Goal: Information Seeking & Learning: Learn about a topic

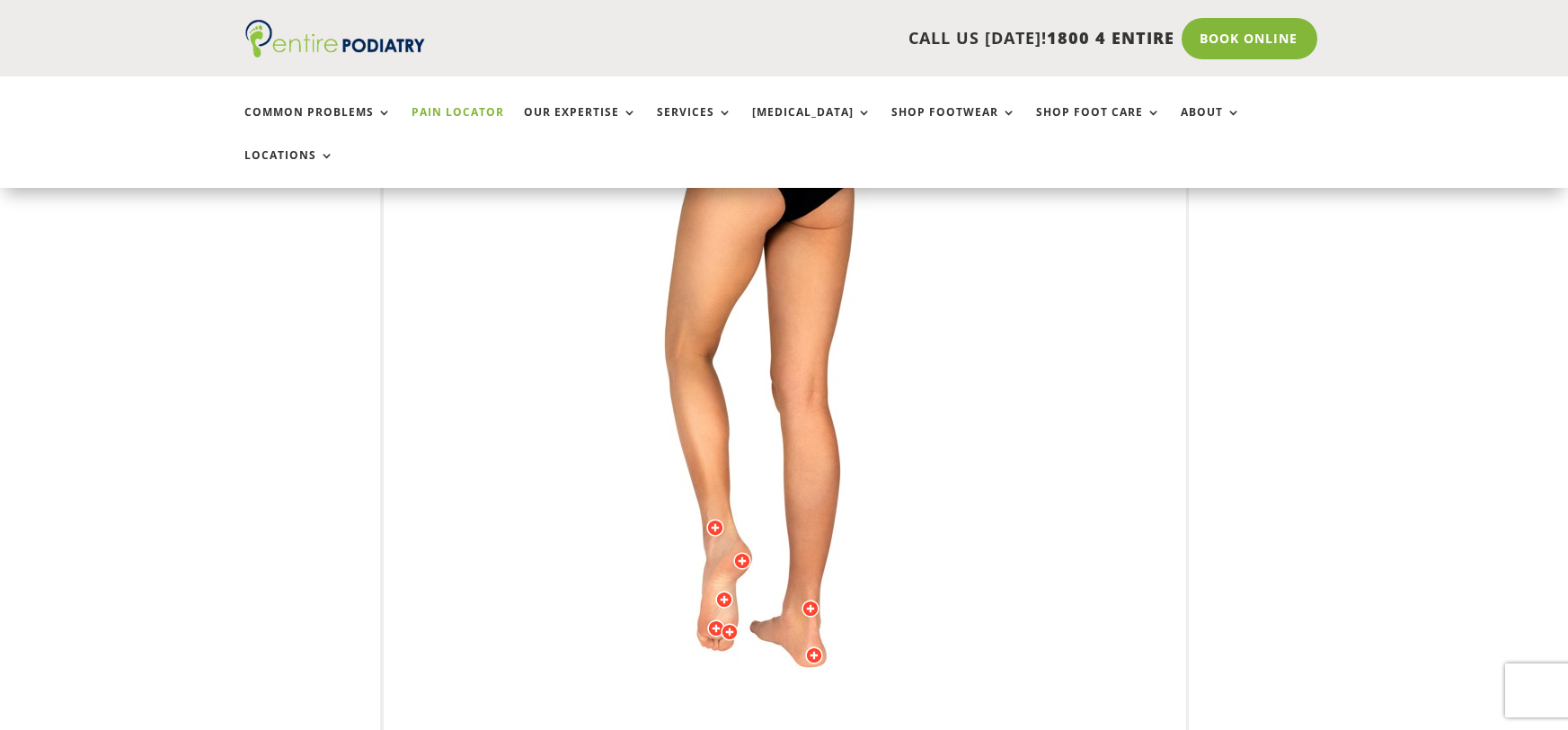
click at [692, 528] on img at bounding box center [784, 402] width 496 height 719
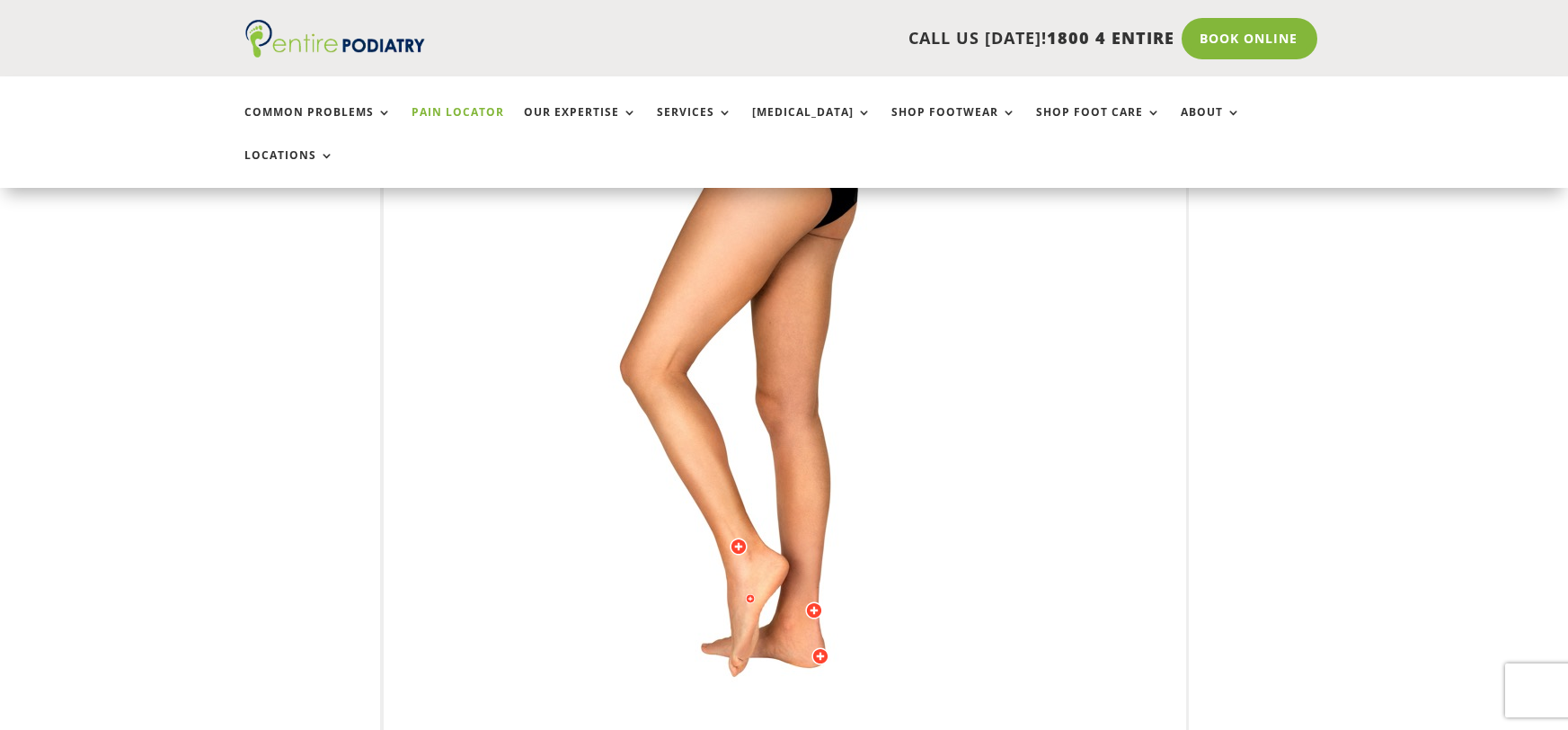
drag, startPoint x: 677, startPoint y: 570, endPoint x: 771, endPoint y: 595, distance: 97.3
click at [771, 595] on img at bounding box center [784, 402] width 496 height 719
click at [748, 589] on div at bounding box center [750, 598] width 18 height 18
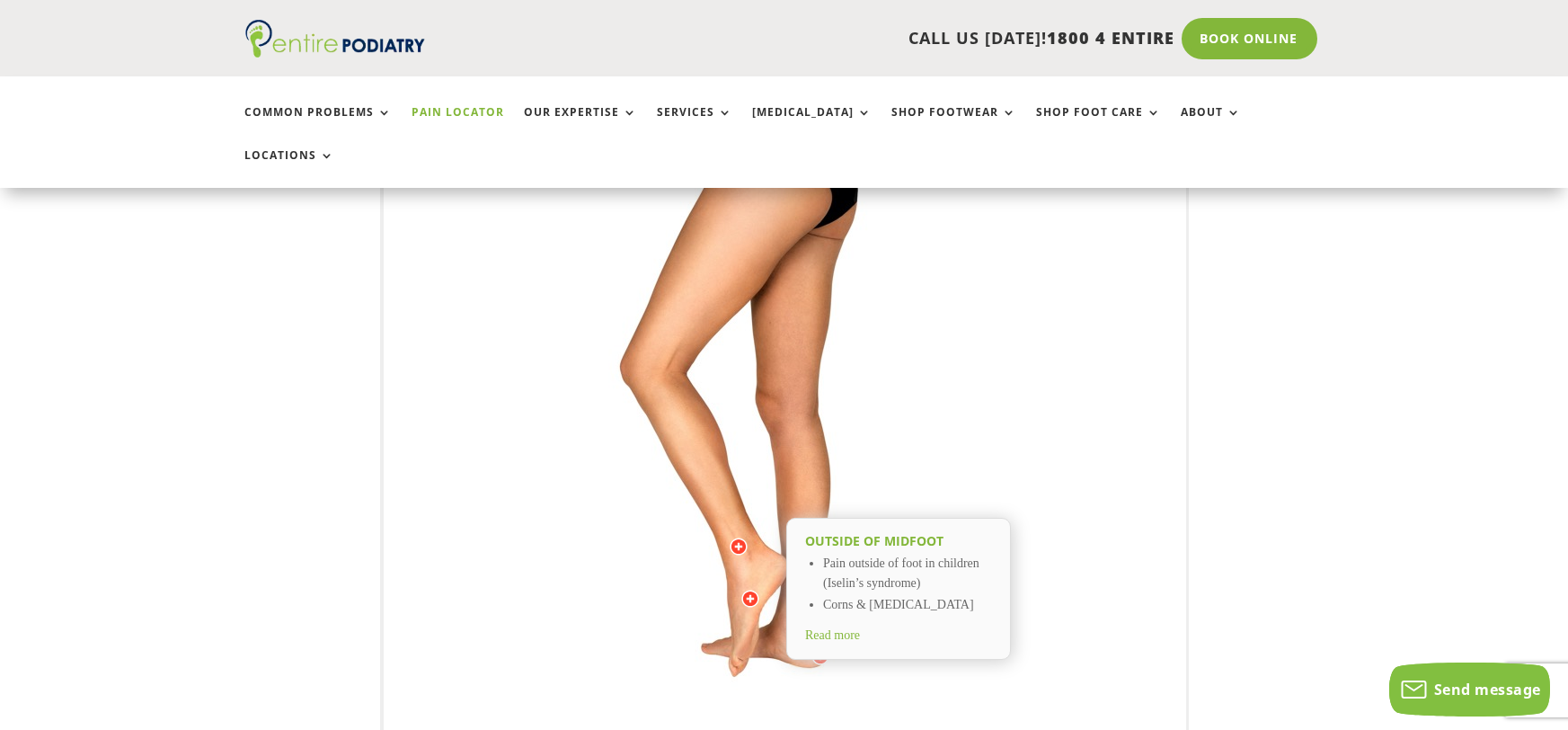
click at [857, 628] on span "Read more" at bounding box center [832, 635] width 55 height 14
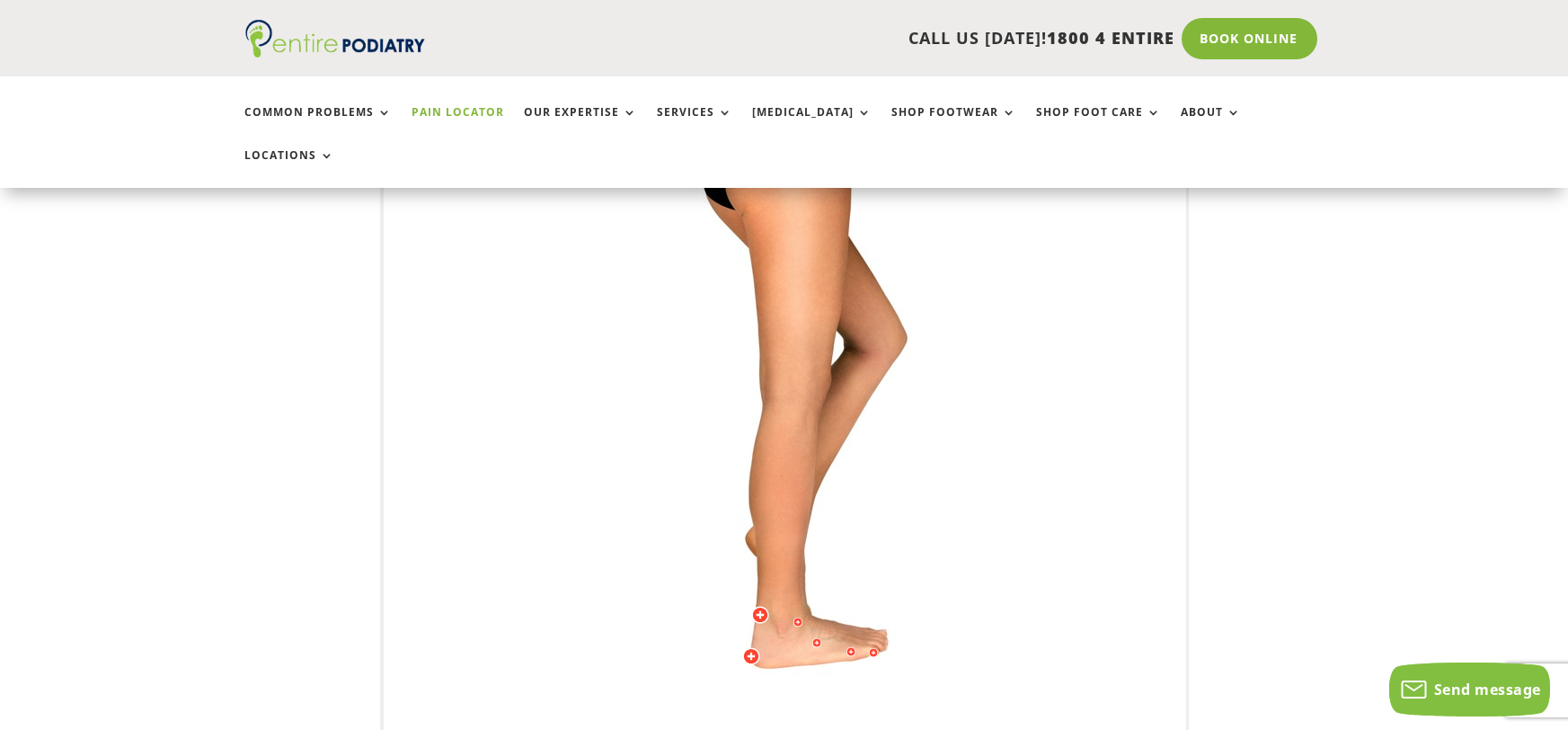
drag, startPoint x: 708, startPoint y: 475, endPoint x: 591, endPoint y: 478, distance: 117.0
click at [591, 478] on img at bounding box center [784, 402] width 496 height 719
click at [819, 633] on div at bounding box center [817, 642] width 18 height 18
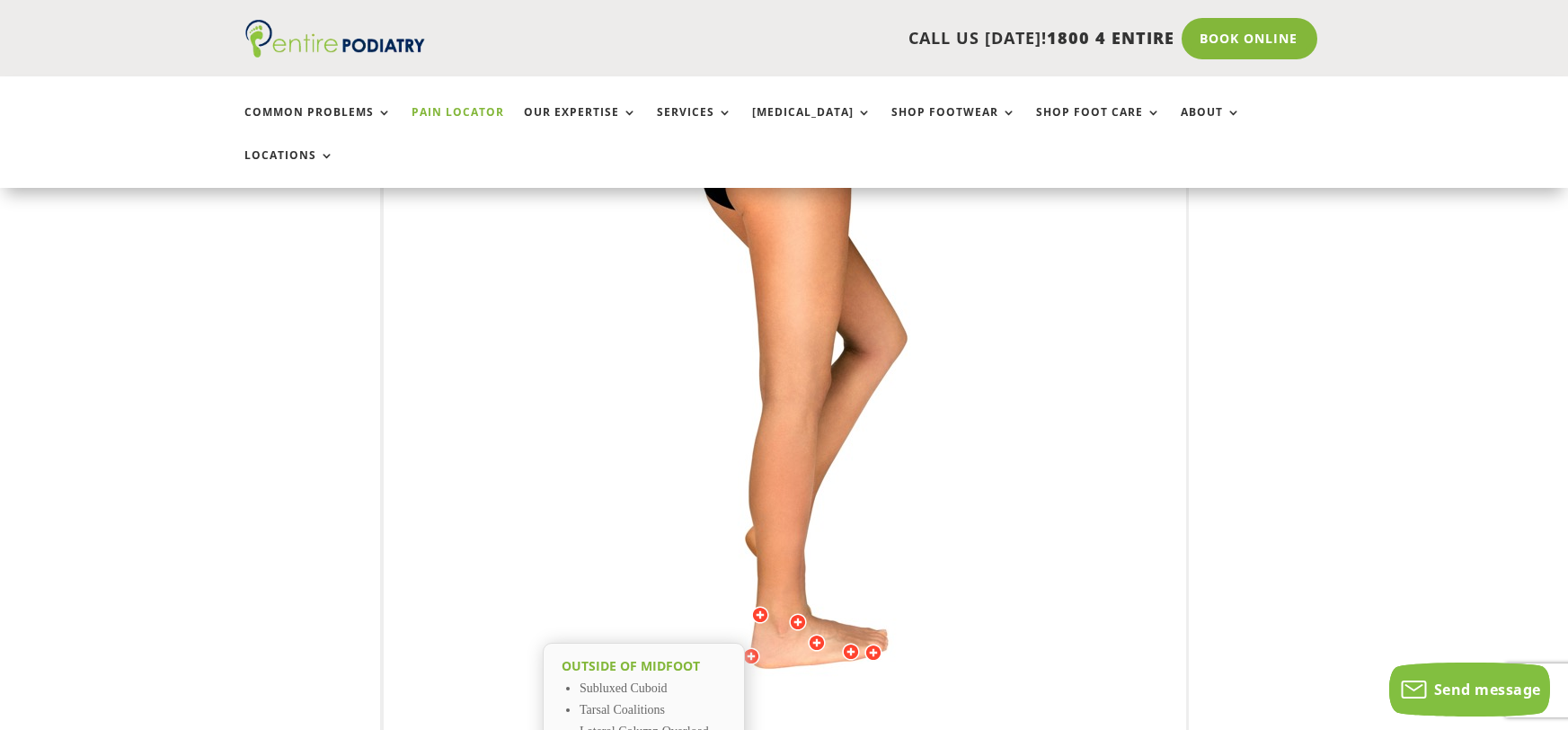
scroll to position [441, 0]
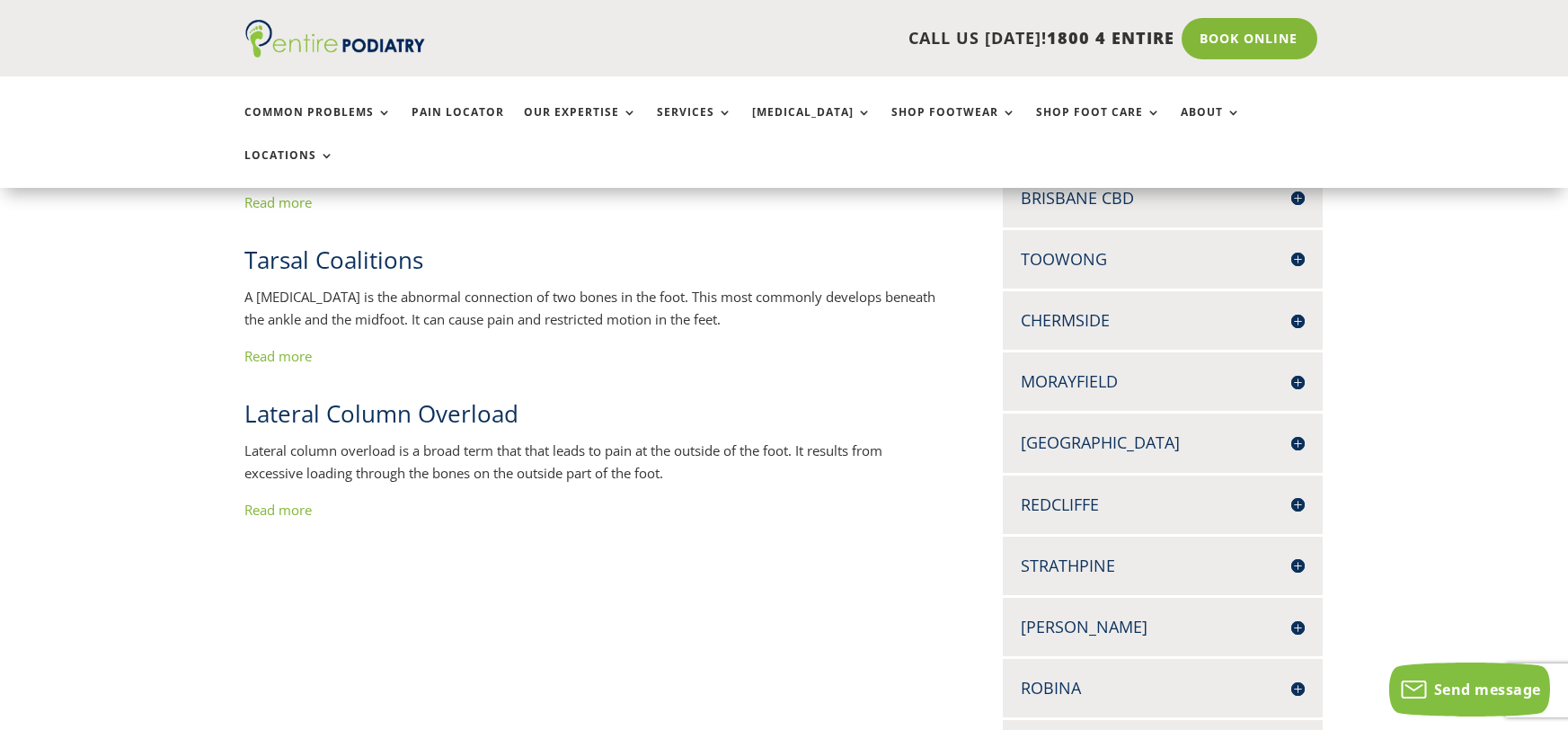
scroll to position [627, 0]
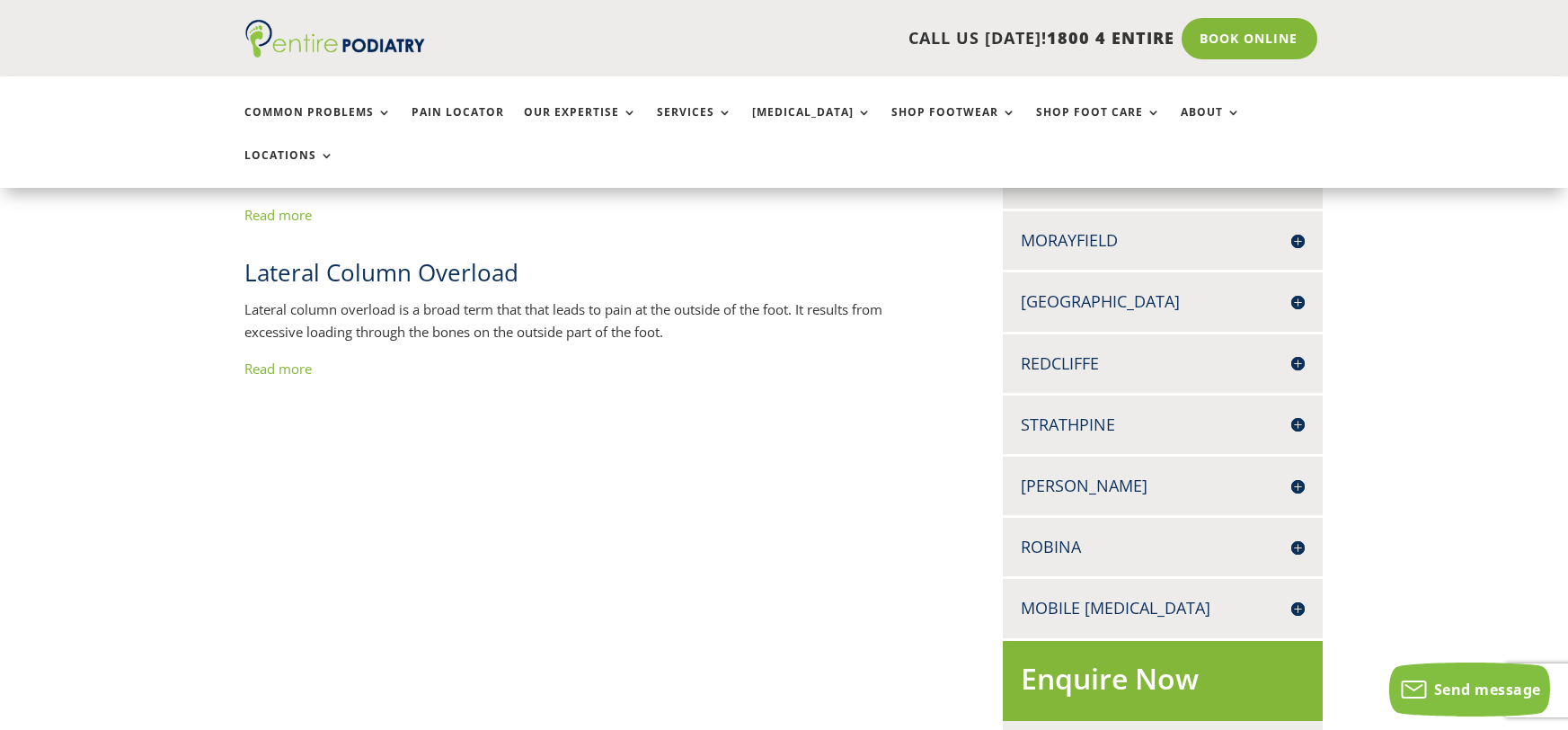
click at [291, 359] on link "Read more" at bounding box center [279, 368] width 67 height 18
